Goal: Task Accomplishment & Management: Manage account settings

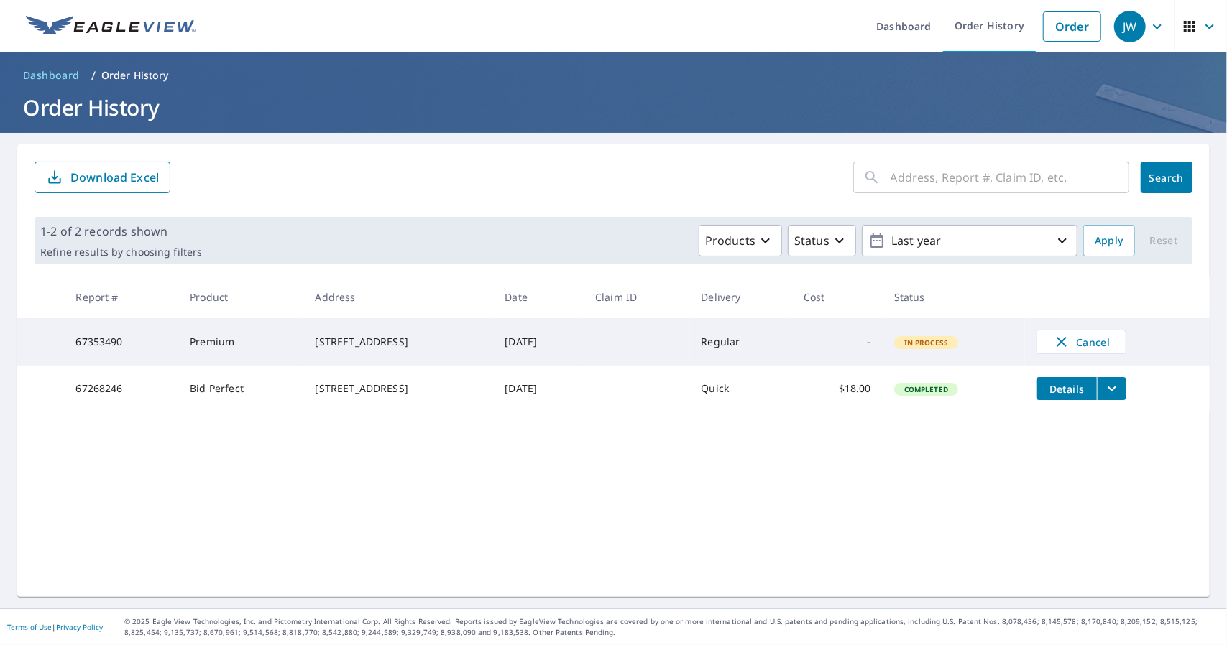
click at [395, 344] on div "[STREET_ADDRESS]" at bounding box center [399, 342] width 167 height 14
click at [1113, 338] on icon "filesDropdownBtn-67353490" at bounding box center [1111, 341] width 17 height 17
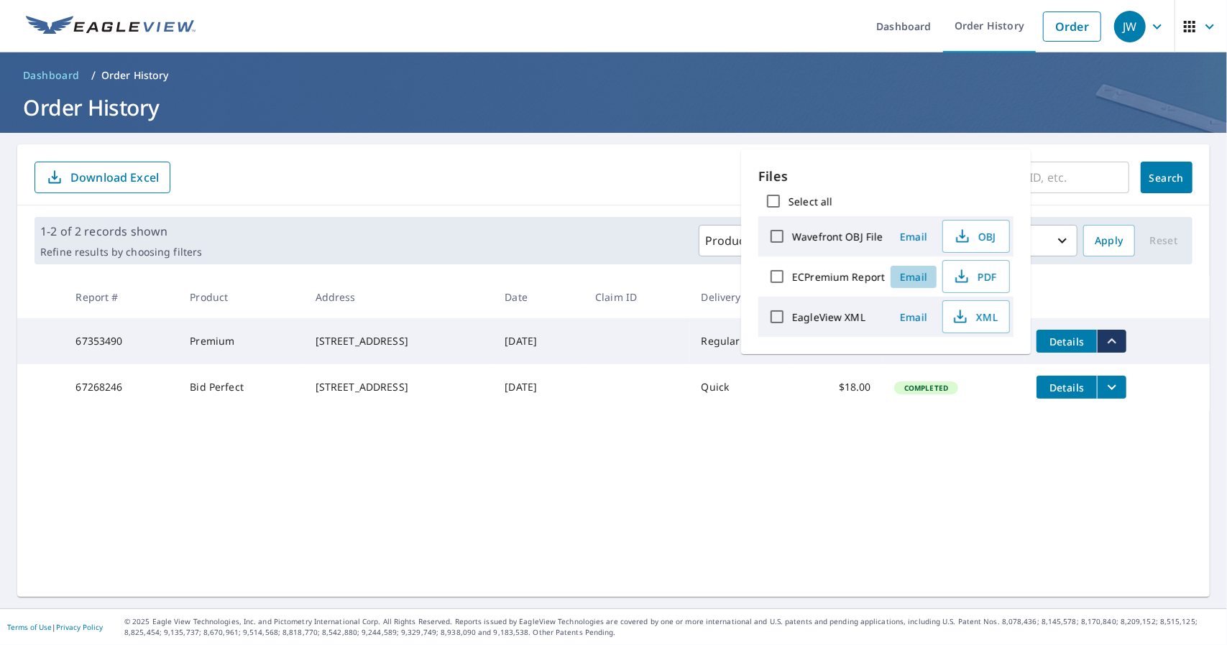
click at [914, 275] on span "Email" at bounding box center [913, 277] width 35 height 14
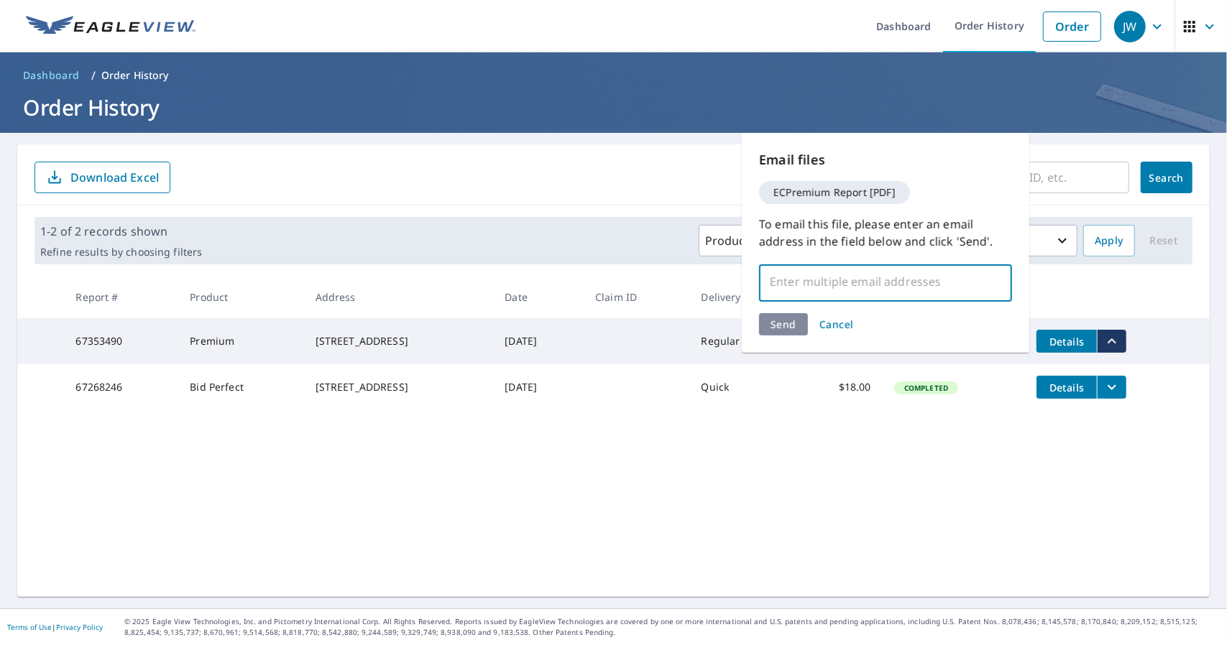
click at [841, 290] on input "text" at bounding box center [874, 281] width 219 height 27
click at [840, 323] on span "Cancel" at bounding box center [836, 325] width 35 height 14
